Goal: Information Seeking & Learning: Learn about a topic

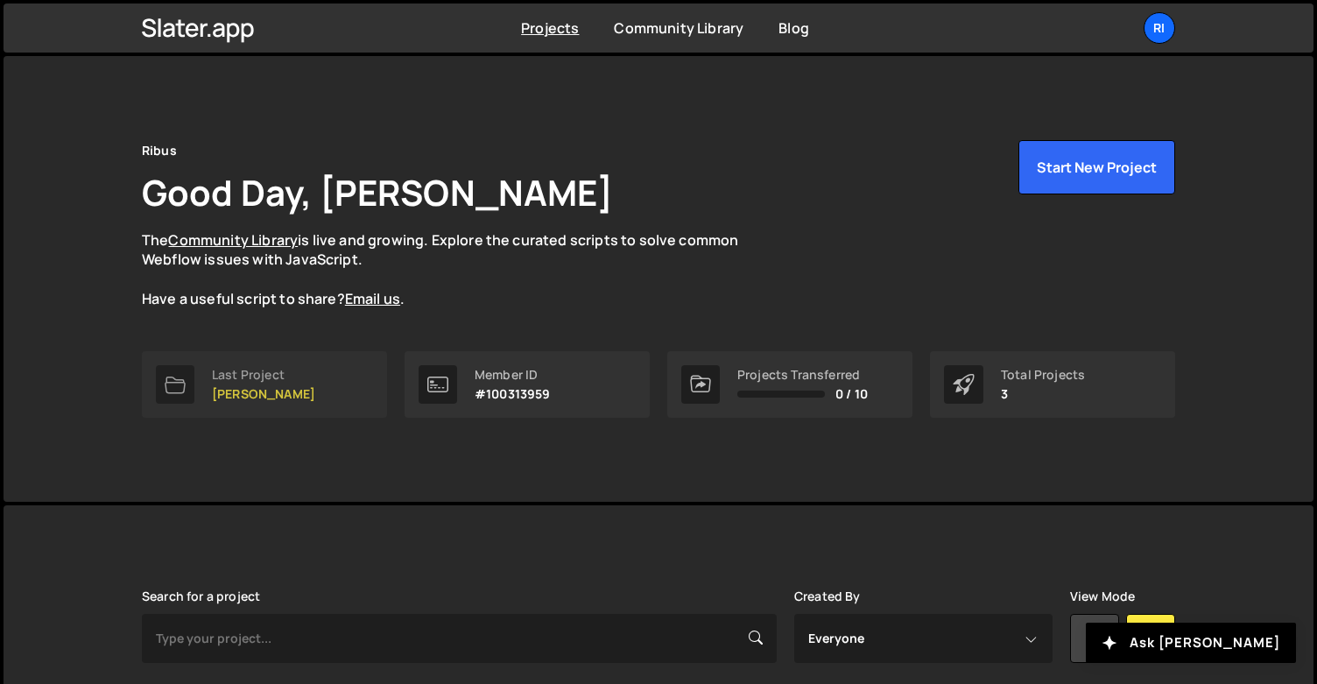
click at [315, 355] on link "Last Project Ribus - Rodrigo" at bounding box center [264, 384] width 245 height 67
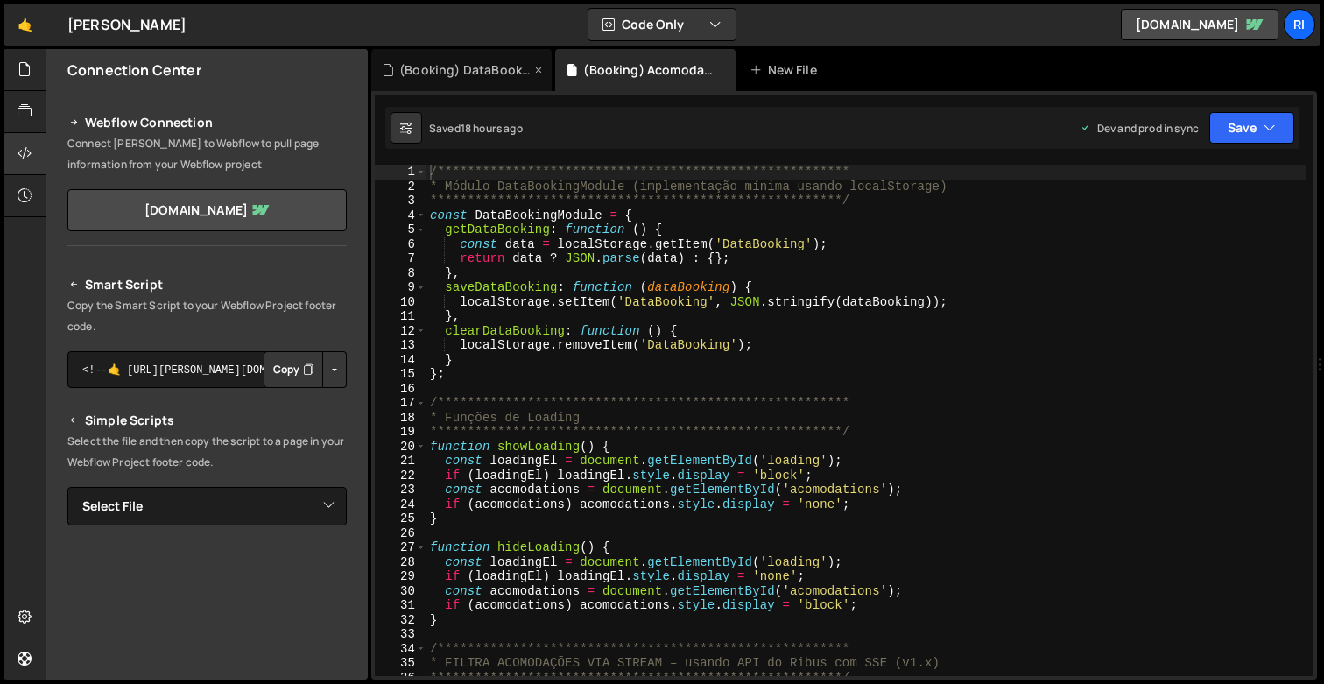
click at [542, 71] on icon at bounding box center [538, 70] width 12 height 18
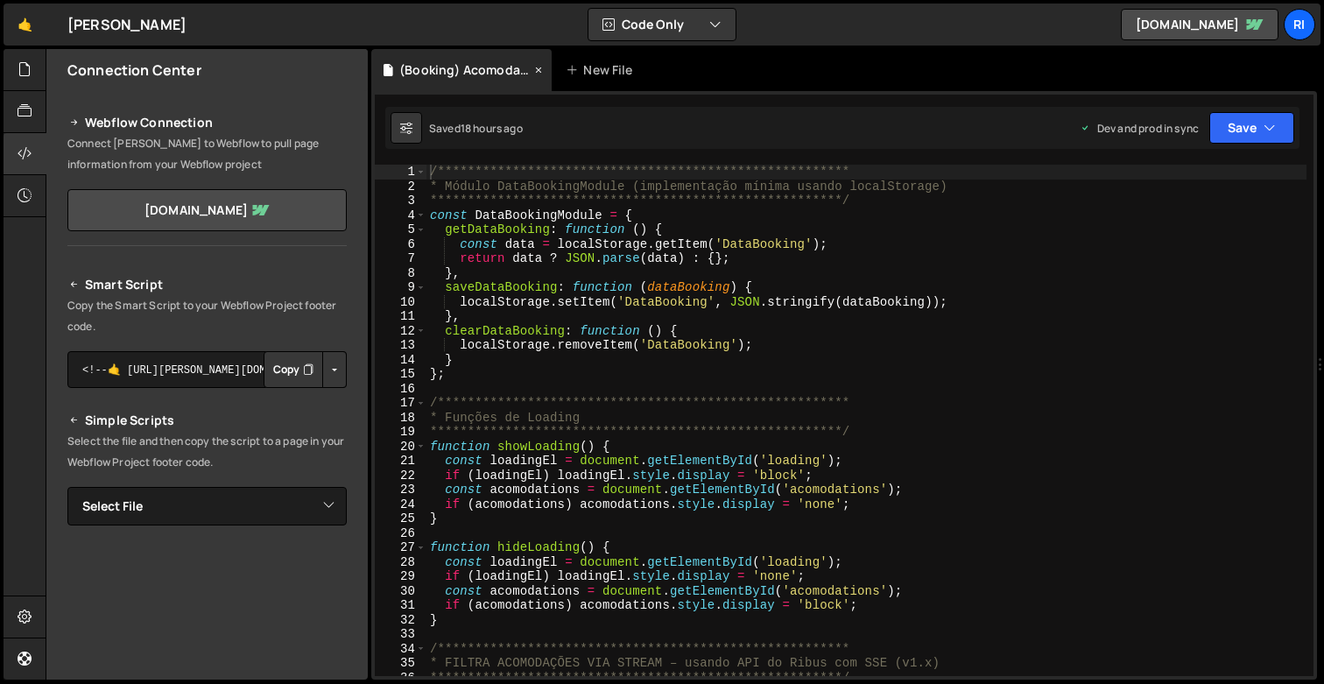
click at [541, 71] on icon at bounding box center [538, 70] width 12 height 18
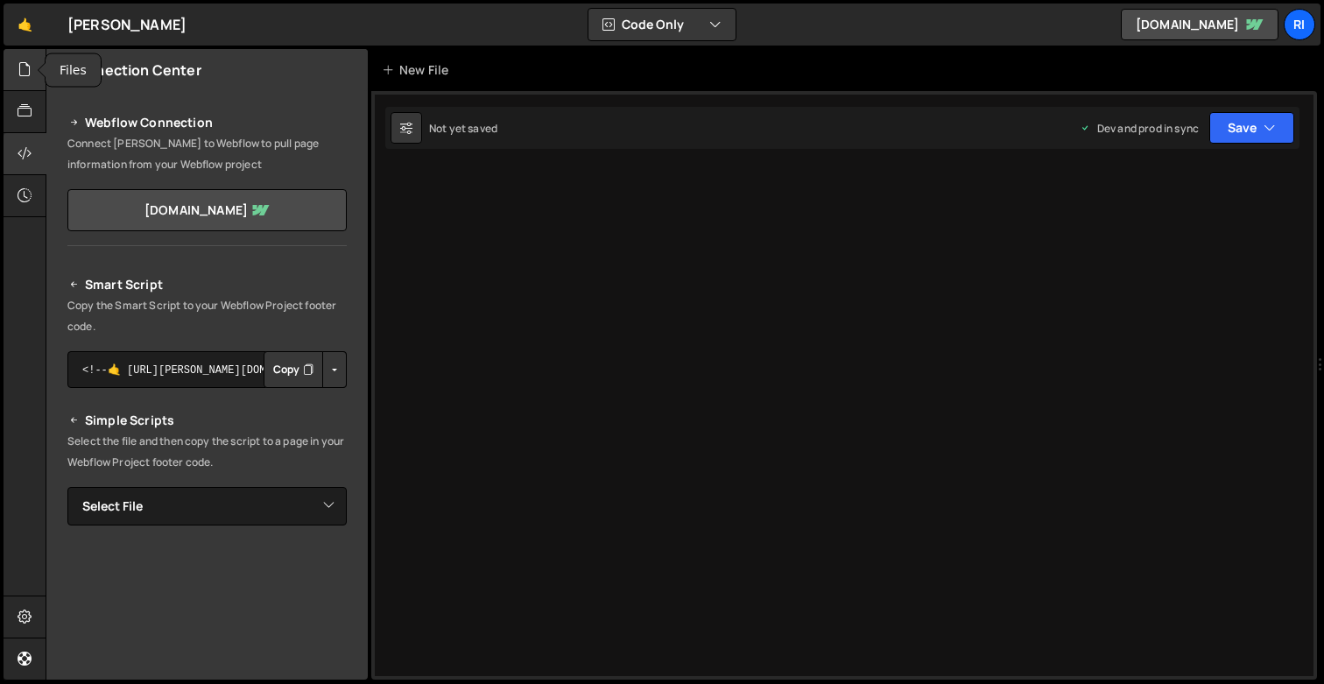
click at [24, 68] on icon at bounding box center [25, 69] width 14 height 19
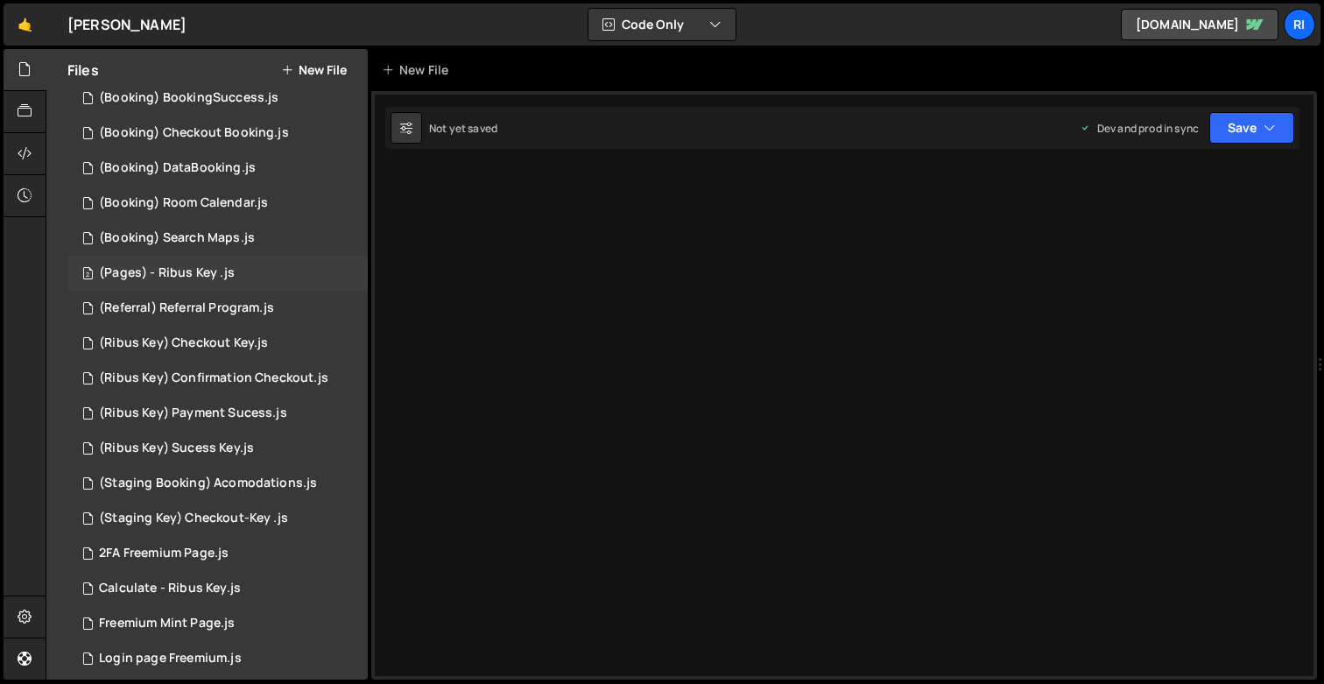
scroll to position [334, 0]
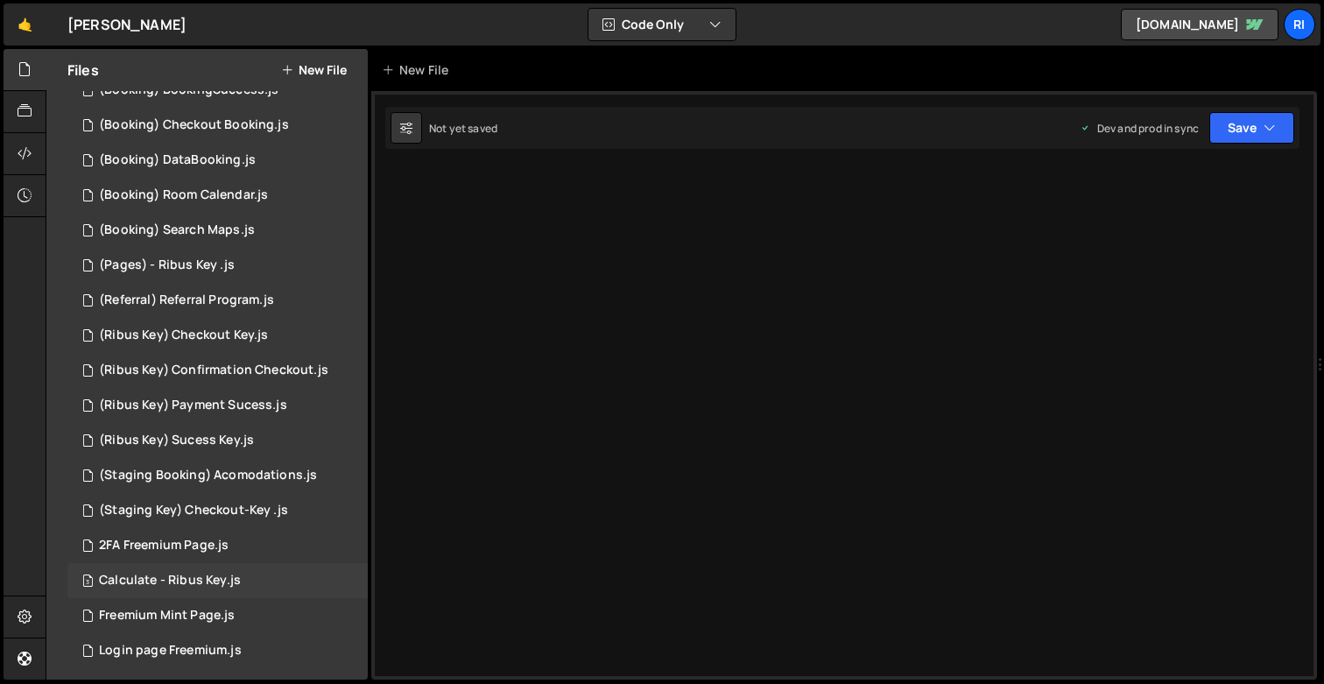
click at [163, 571] on div "3 Calculate - Ribus Key.js 0" at bounding box center [217, 580] width 300 height 35
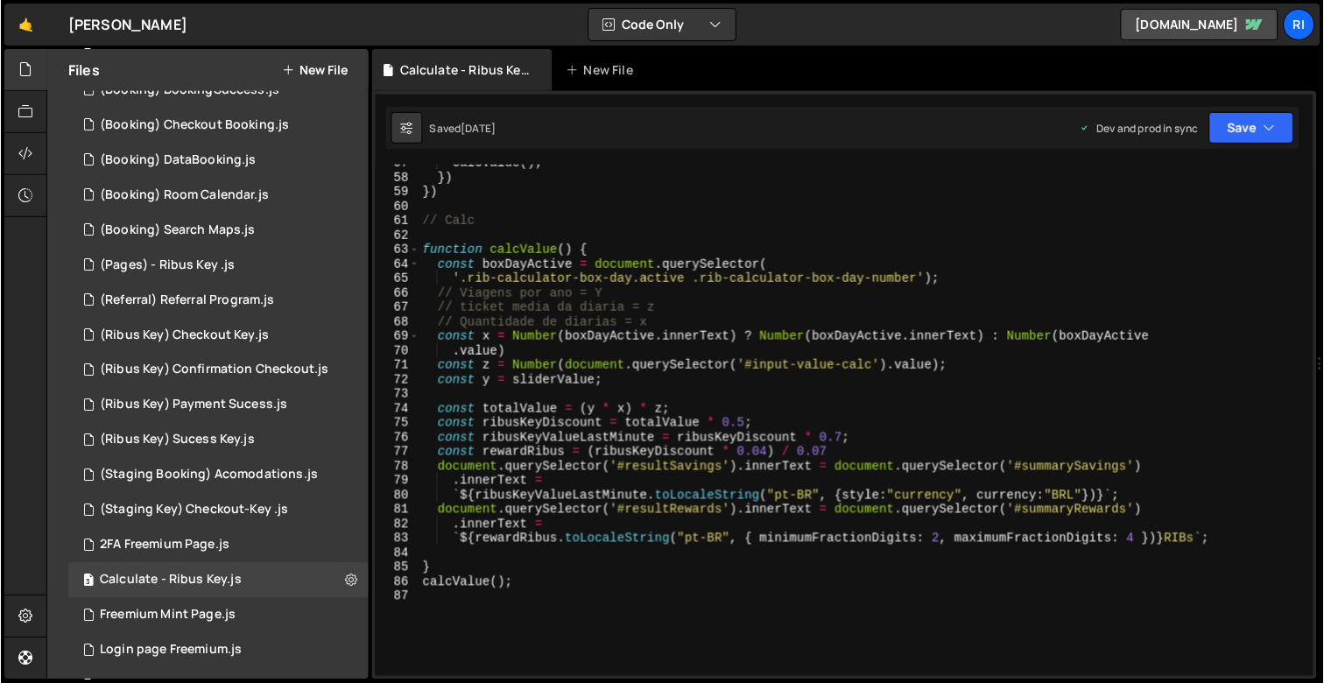
scroll to position [818, 0]
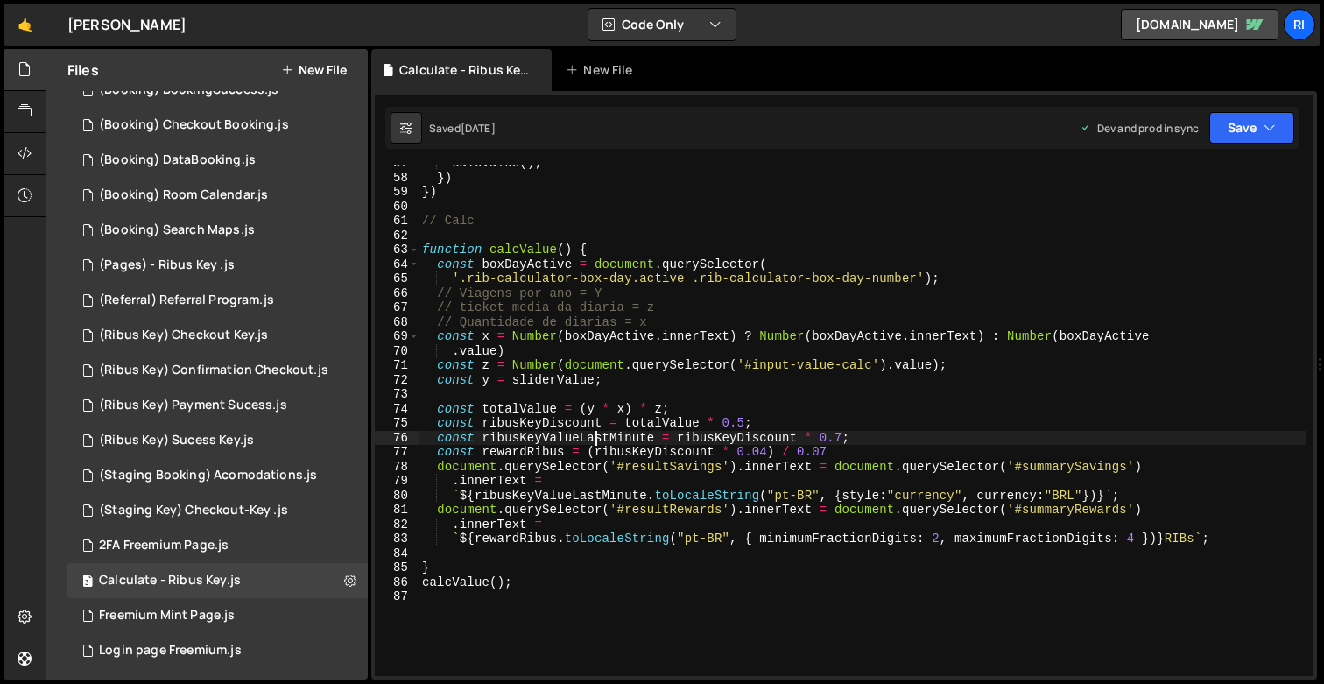
click at [596, 436] on div "calcValue ( ) ; }) }) // Calc function calcValue ( ) { const boxDayActive = doc…" at bounding box center [862, 426] width 888 height 540
click at [582, 277] on div "calcValue ( ) ; }) }) // Calc function calcValue ( ) { const boxDayActive = doc…" at bounding box center [862, 425] width 888 height 539
type textarea "'.rib-calculator-box-day.active .rib-calculator-box-day-number');"
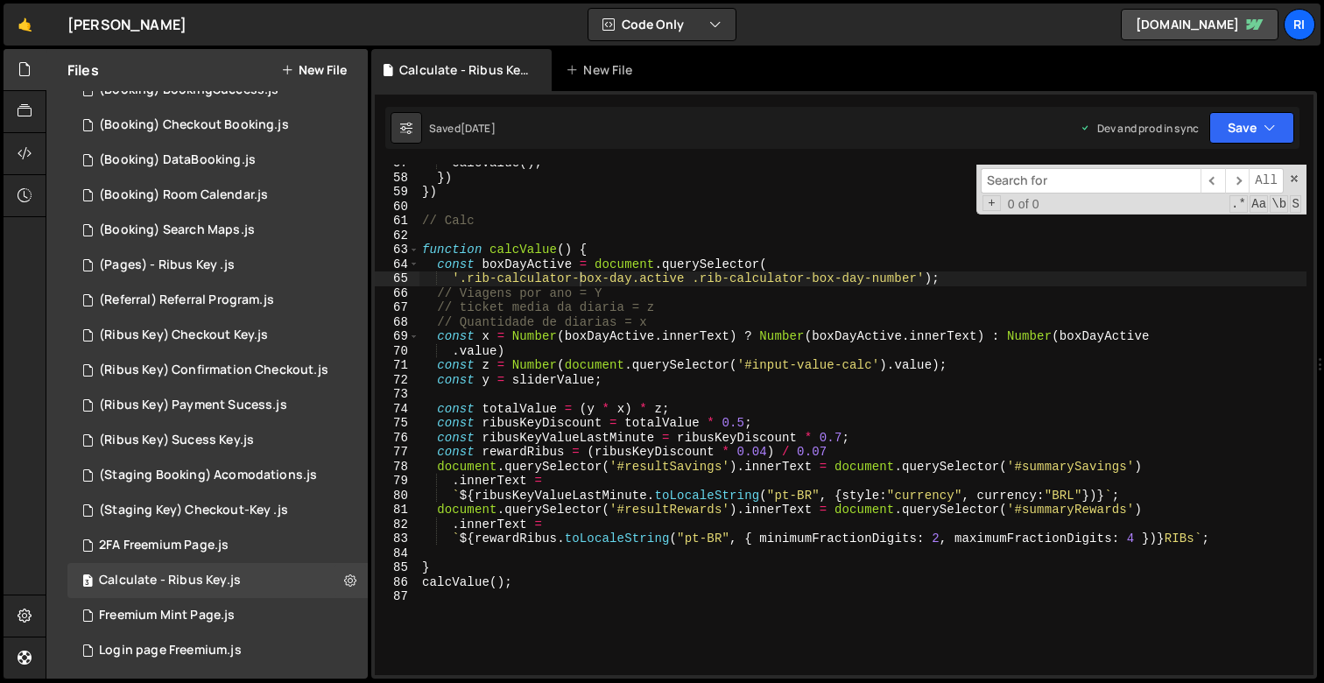
type input "rib-calculator-box-day"
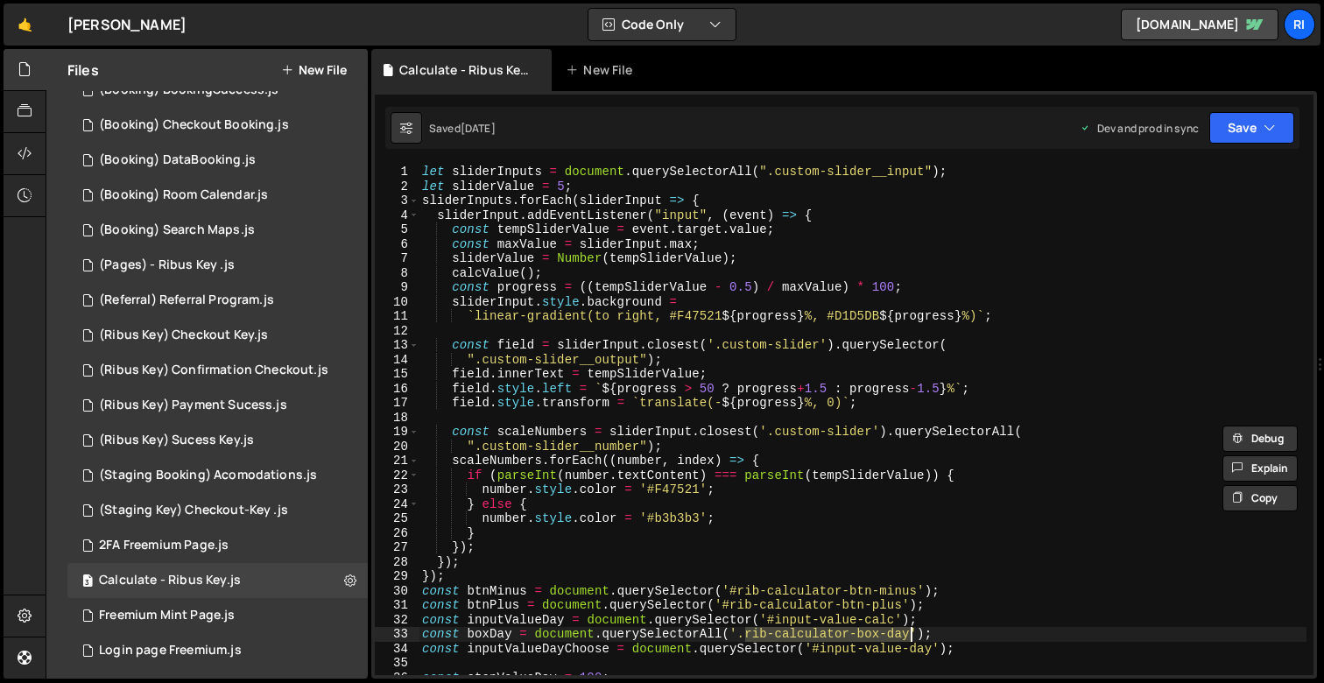
scroll to position [0, 0]
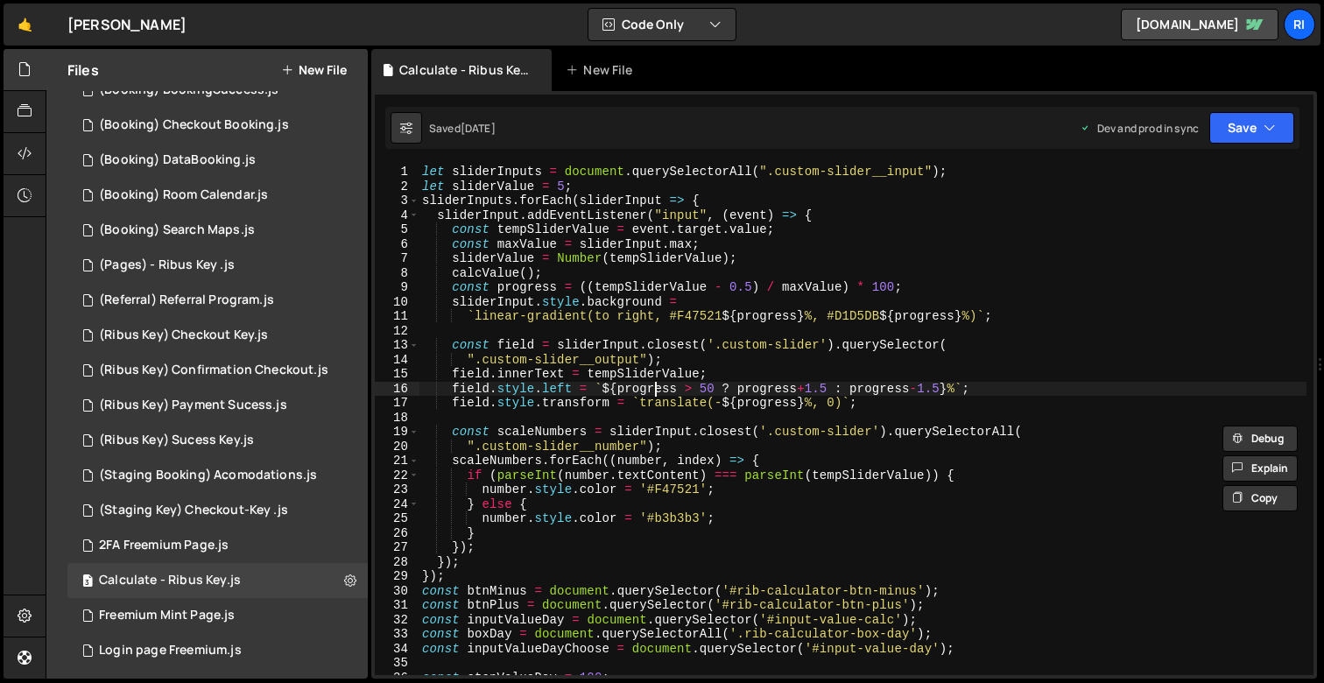
click at [655, 393] on div "let sliderInputs = document . querySelectorAll ( ".custom-slider__input" ) ; le…" at bounding box center [862, 434] width 888 height 539
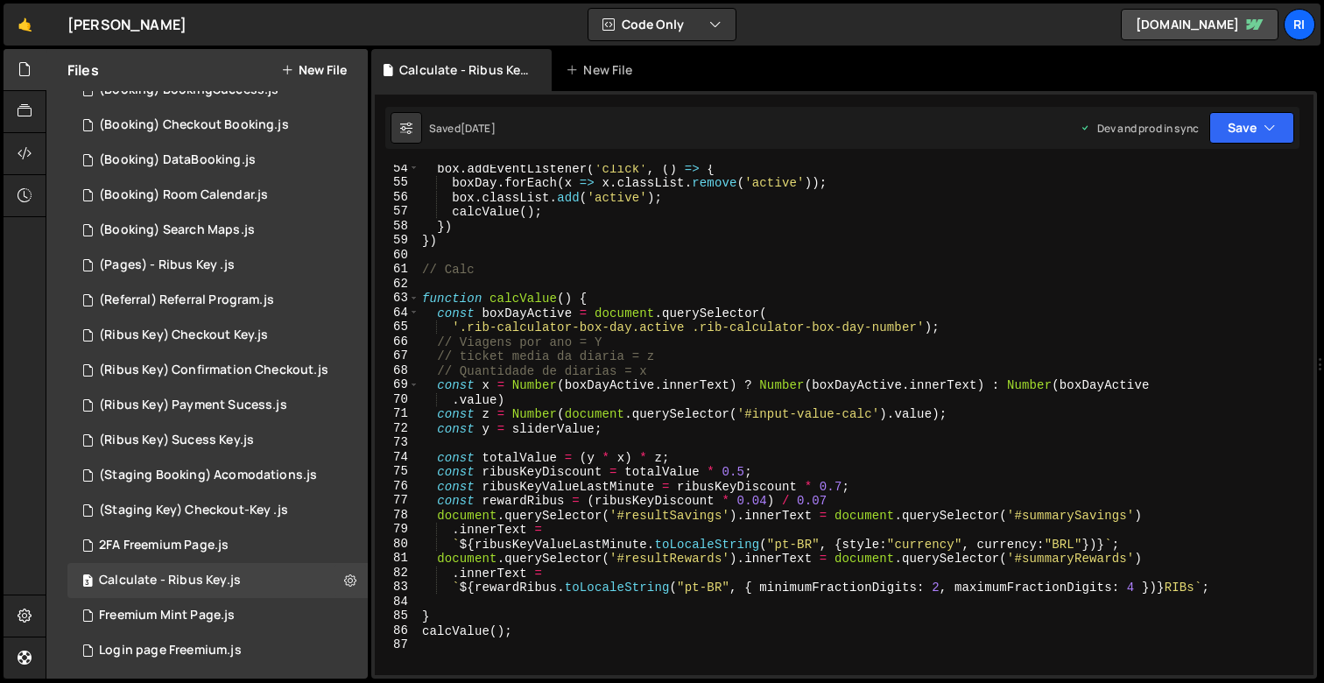
scroll to position [792, 0]
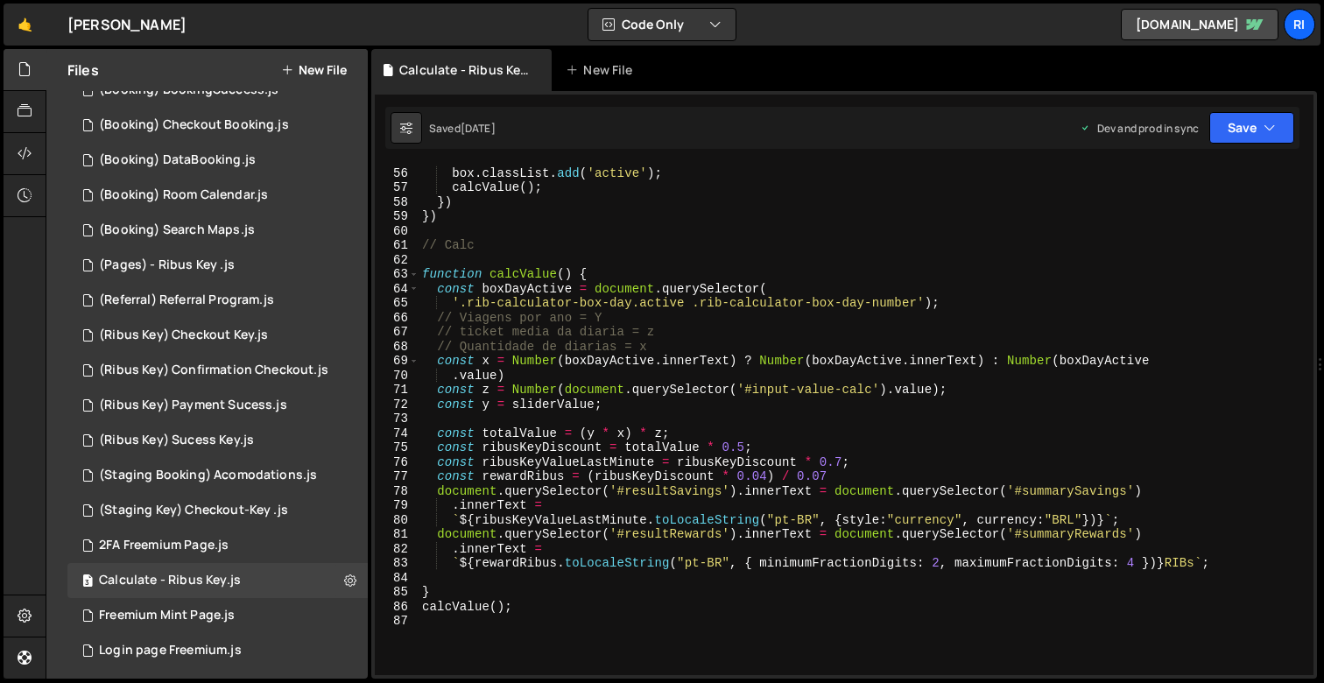
click at [867, 354] on div "boxDay . forEach ( x => x . classList . remove ( 'active' )) ; box . classList …" at bounding box center [862, 420] width 888 height 539
type textarea "// Quantidade de diarias = x"
click at [867, 354] on div "boxDay . forEach ( x => x . classList . remove ( 'active' )) ; box . classList …" at bounding box center [862, 420] width 888 height 539
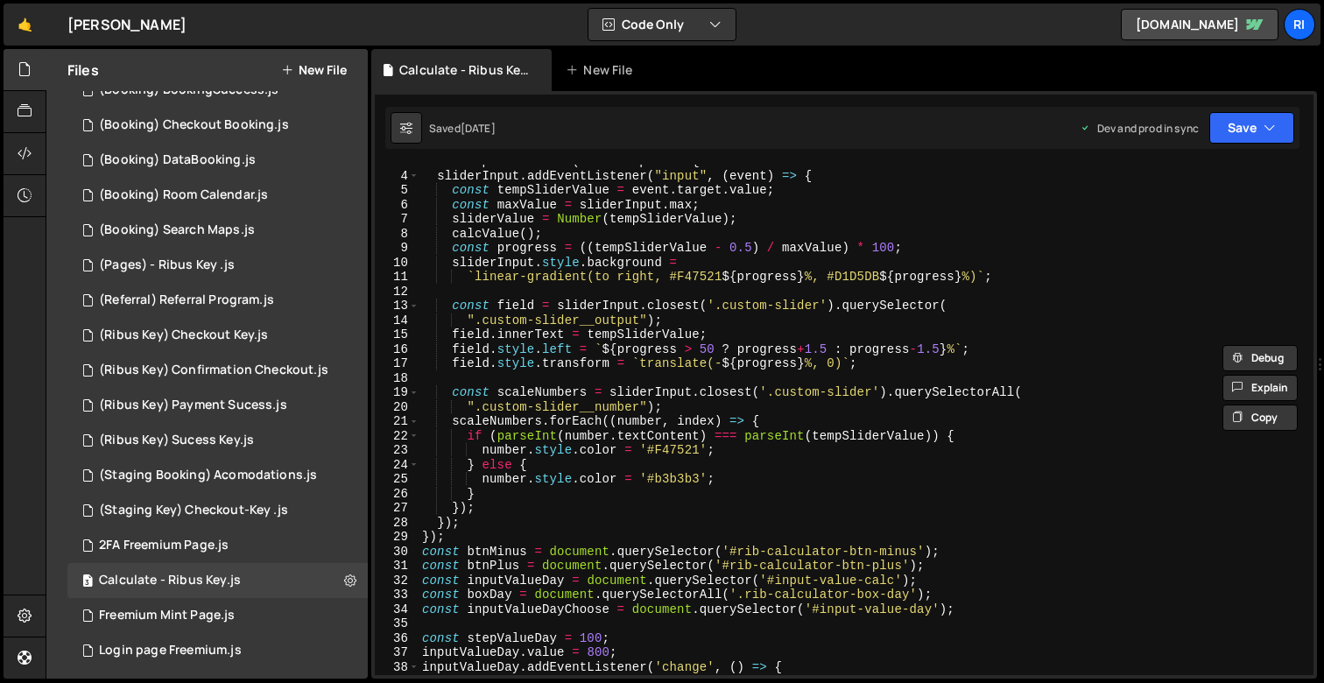
scroll to position [0, 0]
